Goal: Task Accomplishment & Management: Manage account settings

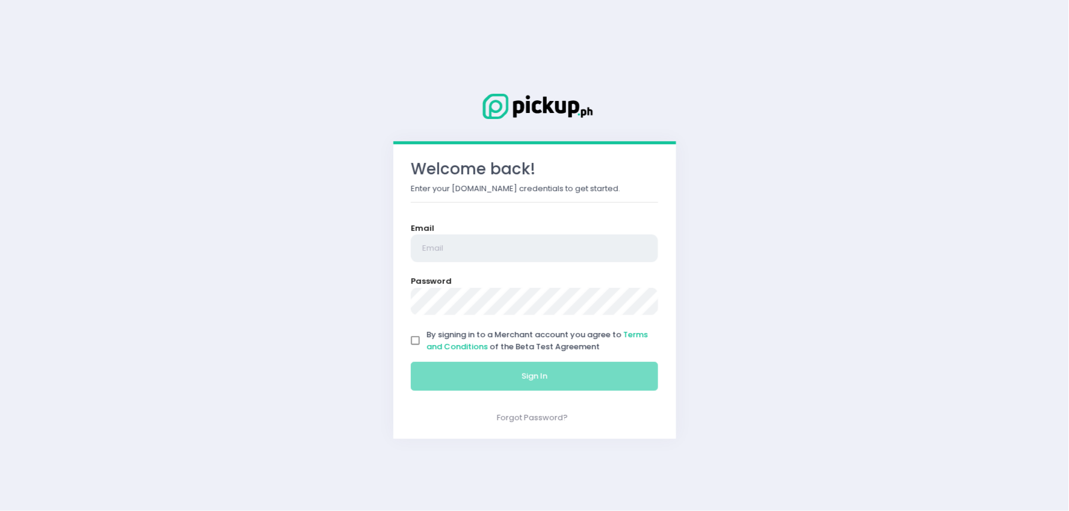
type input "[EMAIL_ADDRESS][DOMAIN_NAME]"
click at [413, 339] on input "By signing in to a Merchant account you agree to Terms and Conditions of the Be…" at bounding box center [415, 341] width 23 height 23
checkbox input "true"
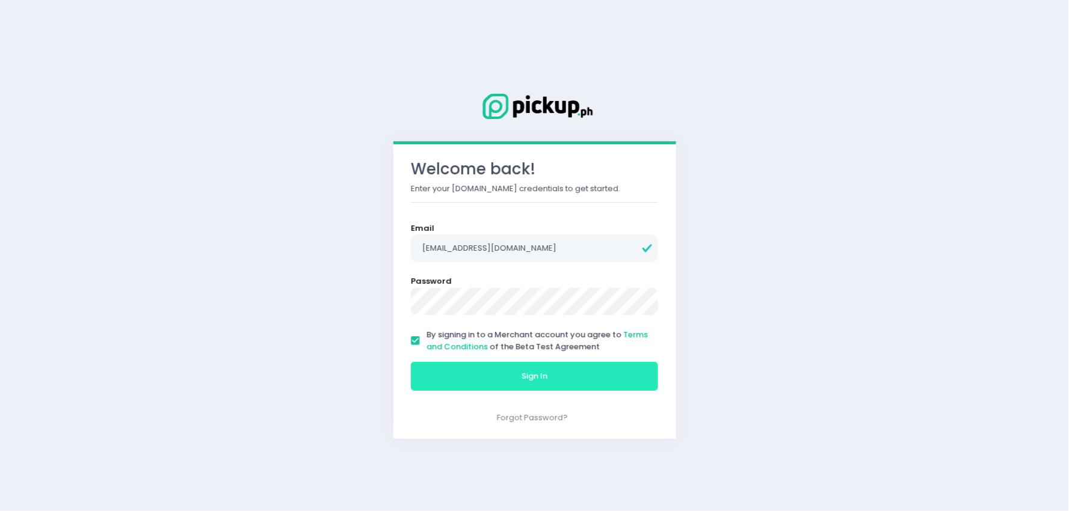
click at [441, 365] on button "Sign In" at bounding box center [535, 376] width 248 height 29
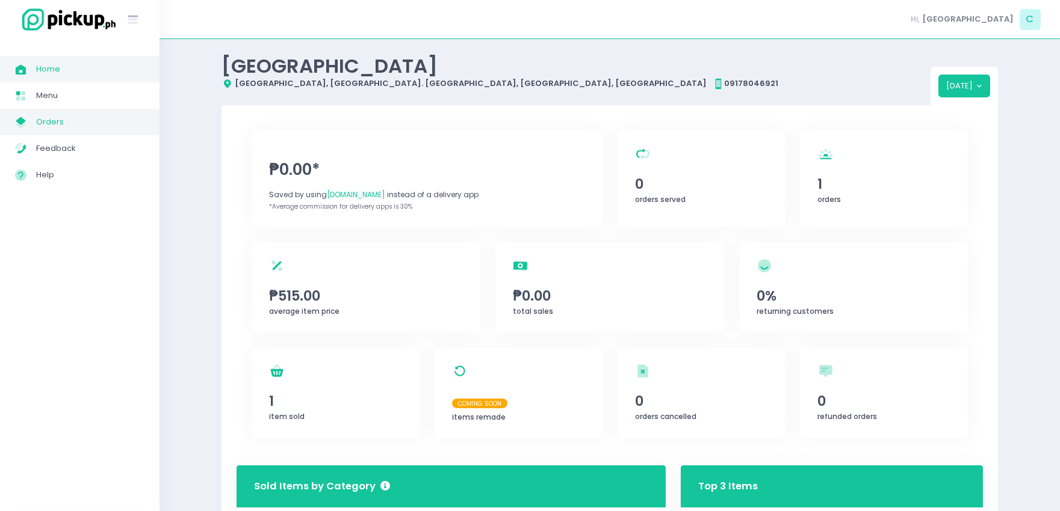
click at [41, 129] on span "Orders" at bounding box center [90, 122] width 108 height 16
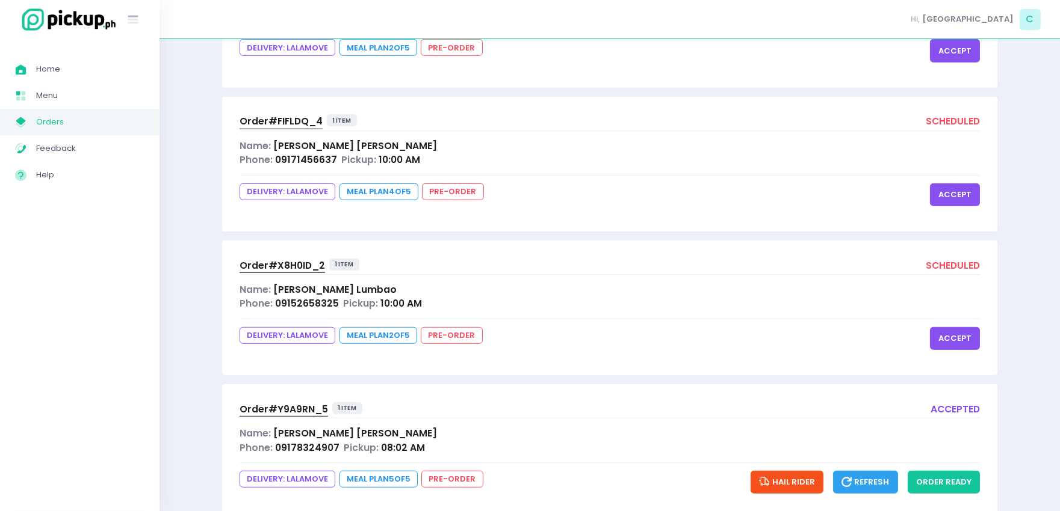
scroll to position [1735, 0]
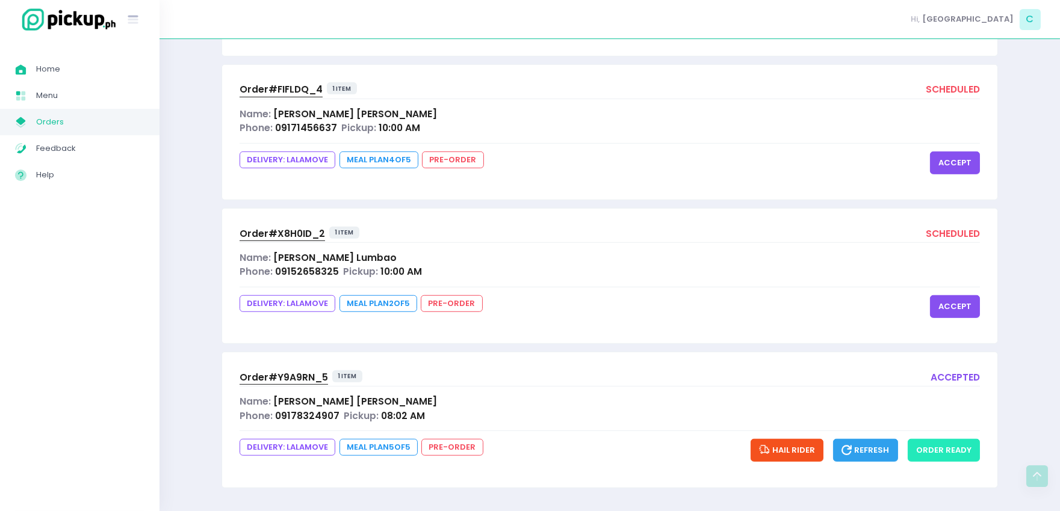
click at [924, 446] on button "order ready" at bounding box center [943, 450] width 72 height 23
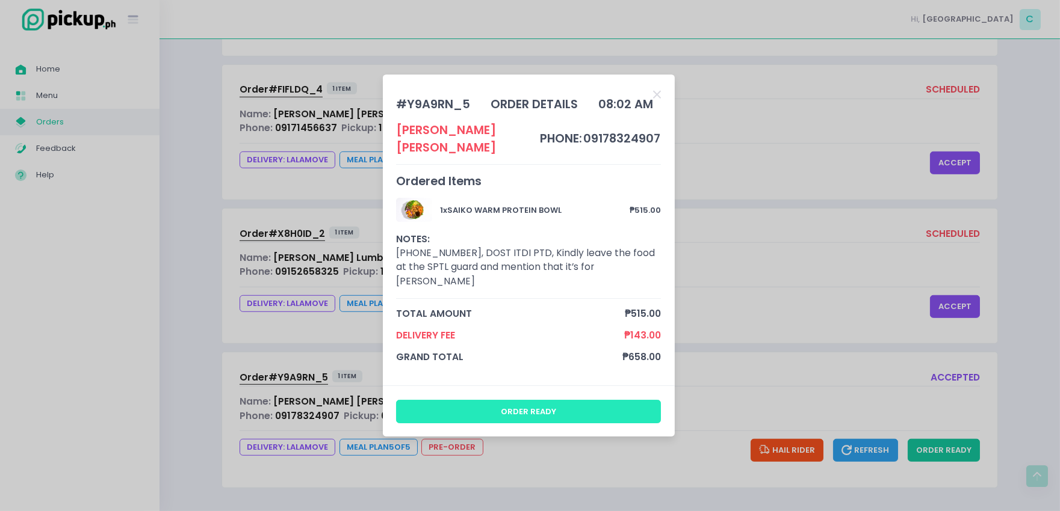
click at [563, 400] on button "order ready" at bounding box center [528, 411] width 265 height 23
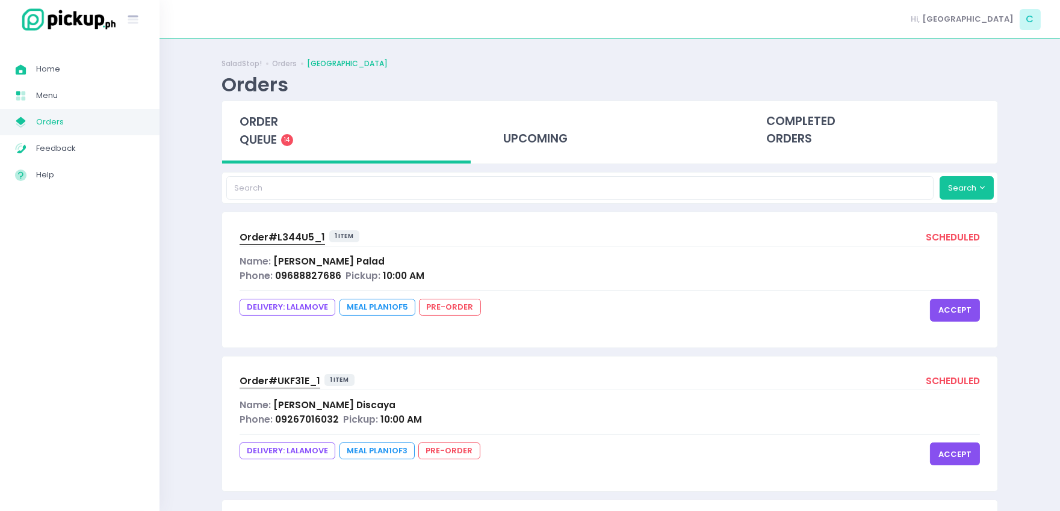
scroll to position [1761, 0]
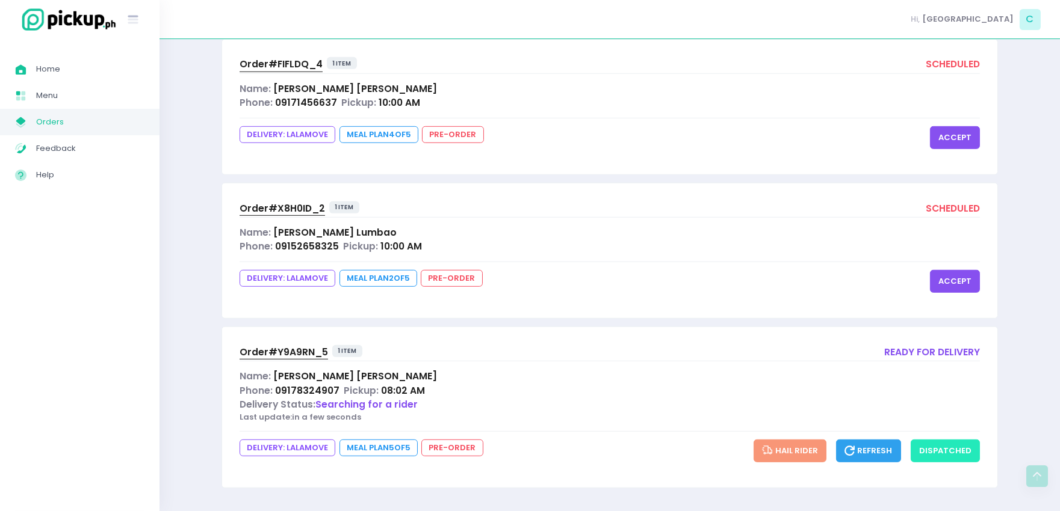
click at [955, 449] on button "dispatched" at bounding box center [944, 451] width 69 height 23
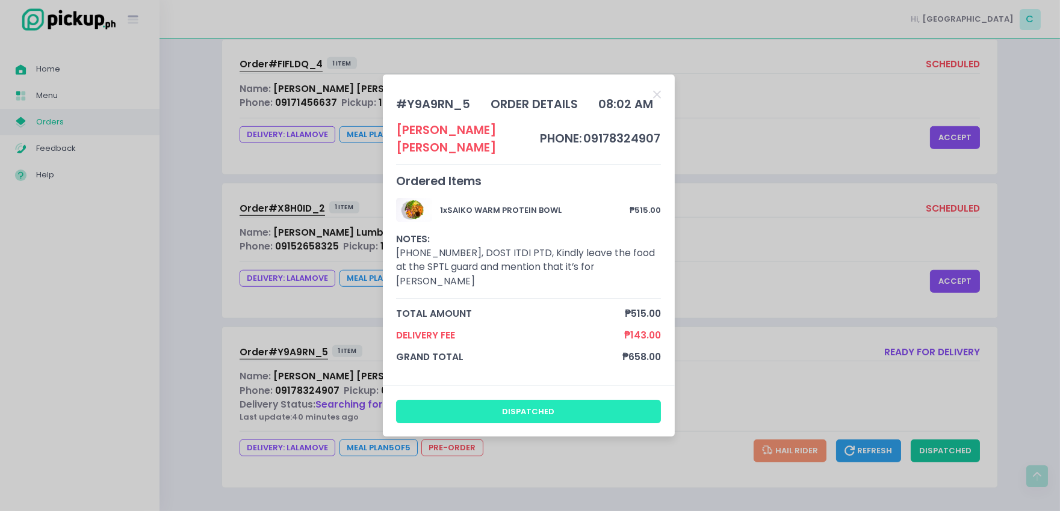
click at [608, 405] on button "dispatched" at bounding box center [528, 411] width 265 height 23
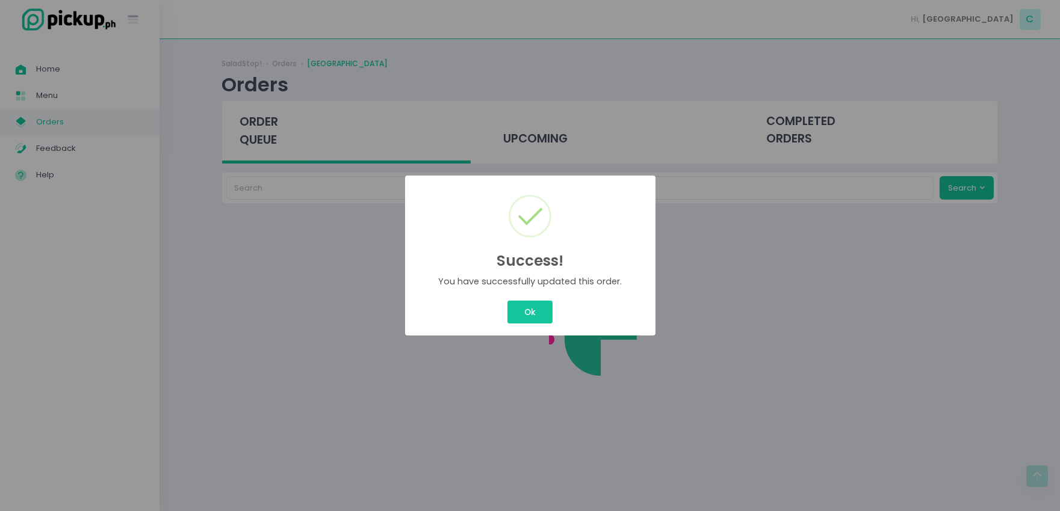
scroll to position [0, 0]
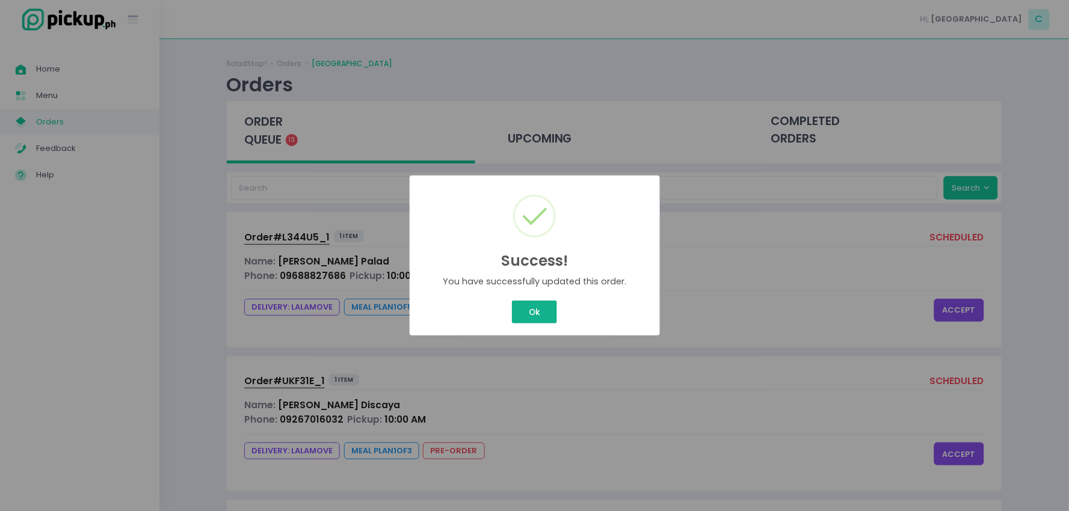
click at [537, 311] on div "Success! × You have successfully updated this order. Ok Cancel" at bounding box center [534, 255] width 1069 height 511
